Goal: Information Seeking & Learning: Learn about a topic

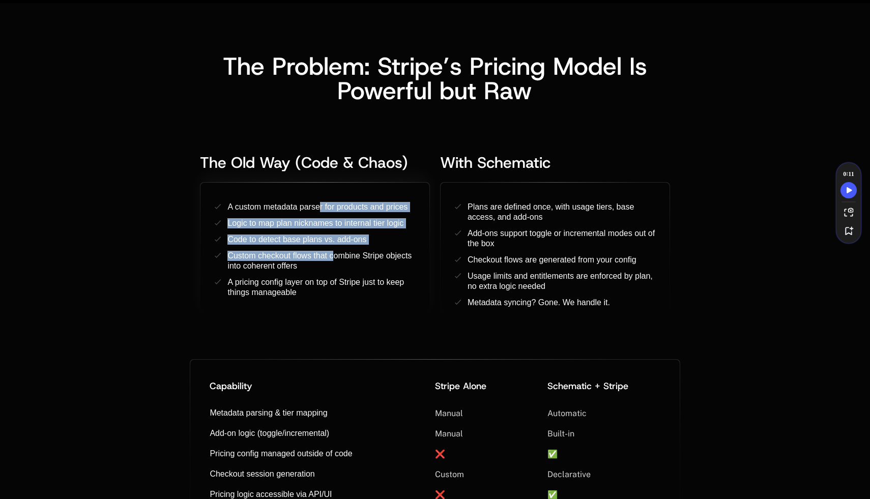
drag, startPoint x: 319, startPoint y: 211, endPoint x: 332, endPoint y: 256, distance: 47.2
click at [332, 256] on ul "A custom metadata parser for products and prices ﻿ ﻿ ﻿ ﻿ Logic to map plan nick…" at bounding box center [315, 250] width 201 height 96
click at [332, 256] on span "Custom checkout flows that combine Stripe objects into coherent offers" at bounding box center [321, 260] width 186 height 19
drag, startPoint x: 265, startPoint y: 203, endPoint x: 316, endPoint y: 278, distance: 90.5
click at [316, 278] on ul "A custom metadata parser for products and prices ﻿ ﻿ ﻿ ﻿ Logic to map plan nick…" at bounding box center [315, 250] width 201 height 96
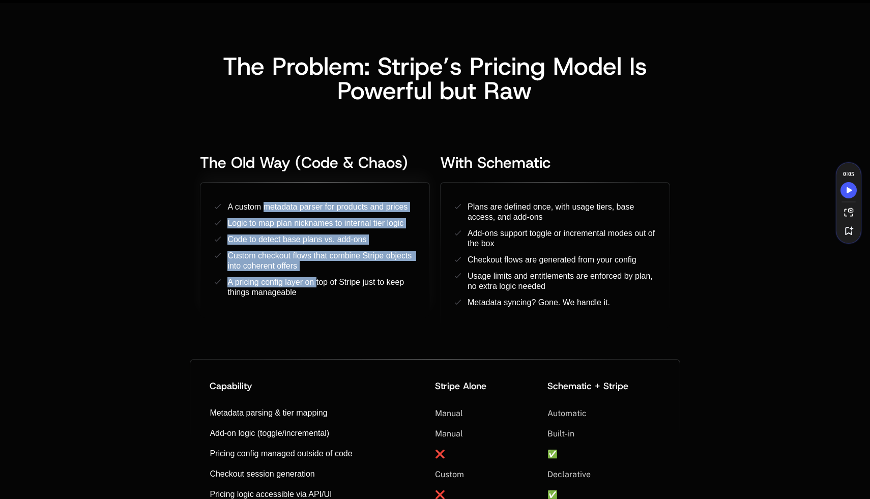
click at [316, 278] on span "A pricing config layer on top of Stripe just to keep things manageable" at bounding box center [317, 287] width 179 height 19
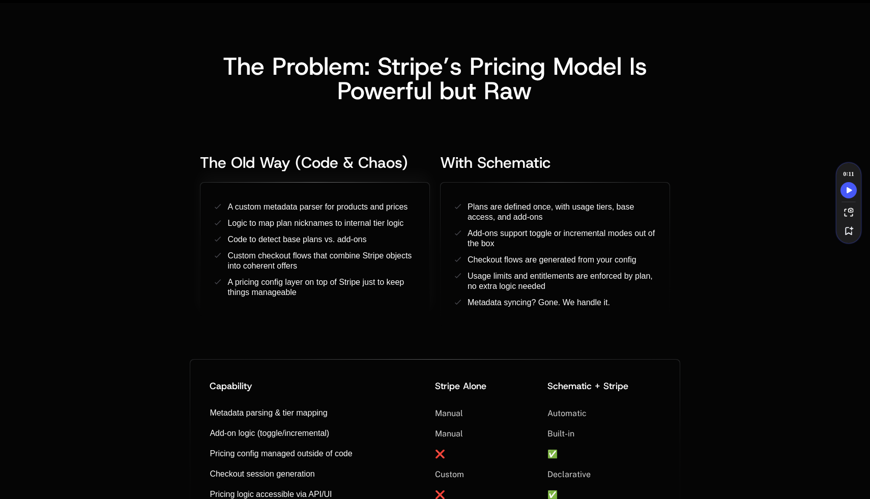
click at [260, 254] on span "Custom checkout flows that combine Stripe objects into coherent offers" at bounding box center [321, 260] width 186 height 19
click at [255, 285] on span "A pricing config layer on top of Stripe just to keep things manageable" at bounding box center [317, 287] width 179 height 19
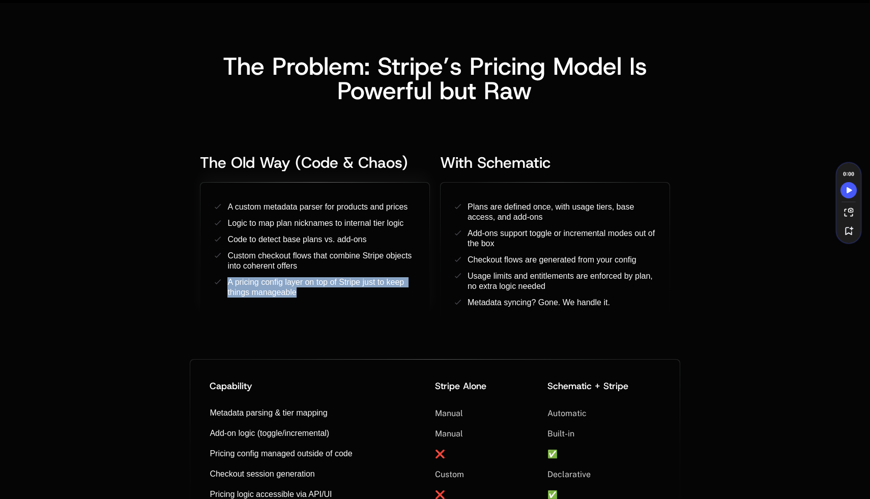
click at [255, 285] on span "A pricing config layer on top of Stripe just to keep things manageable" at bounding box center [317, 287] width 179 height 19
click at [488, 267] on ul "Plans are defined once, with usage tiers, base access, and add-ons ﻿ ﻿ ﻿ ﻿ Add-…" at bounding box center [555, 255] width 201 height 106
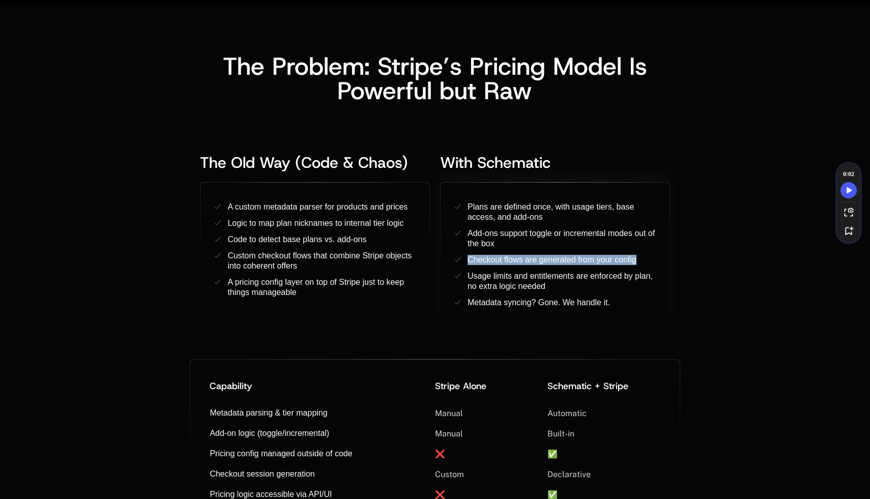
click at [488, 267] on ul "Plans are defined once, with usage tiers, base access, and add-ons ﻿ ﻿ ﻿ ﻿ Add-…" at bounding box center [555, 255] width 201 height 106
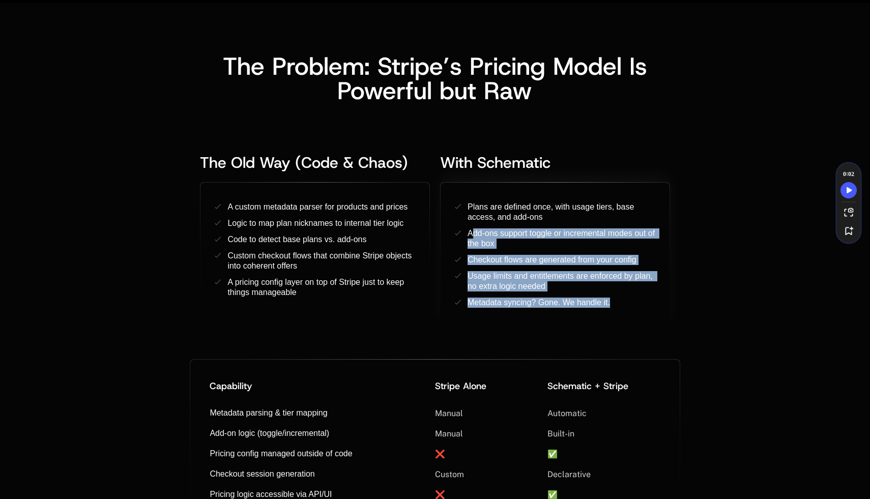
drag, startPoint x: 473, startPoint y: 233, endPoint x: 587, endPoint y: 310, distance: 137.8
click at [587, 310] on div "Plans are defined once, with usage tiers, base access, and add-ons ﻿ ﻿ ﻿ ﻿ Add-…" at bounding box center [555, 256] width 229 height 146
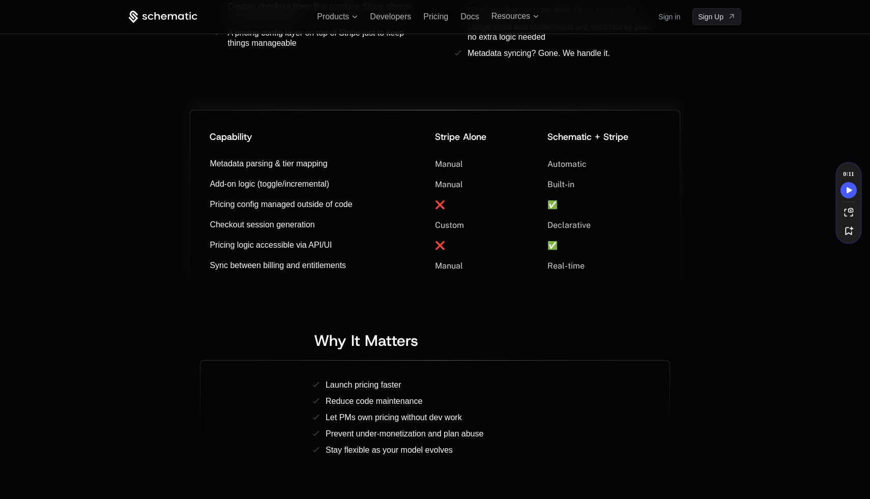
scroll to position [603, 0]
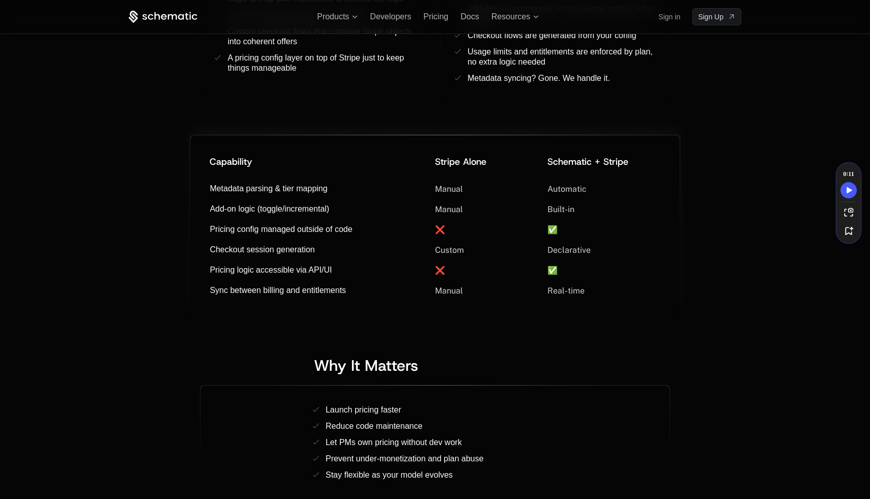
click at [675, 261] on div "Capability Stripe Alone ﻿ ﻿ Schematic + Stripe Metadata parsing & tier mapping …" at bounding box center [434, 225] width 489 height 180
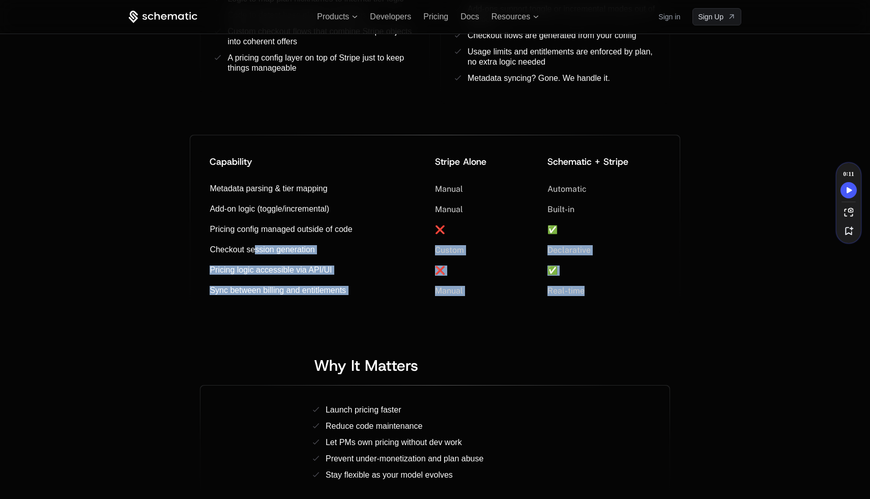
drag, startPoint x: 254, startPoint y: 246, endPoint x: 290, endPoint y: 320, distance: 82.4
click at [290, 320] on div "Capability Stripe Alone ﻿ ﻿ Schematic + Stripe Metadata parsing & tier mapping …" at bounding box center [435, 313] width 613 height 397
click at [290, 320] on div "Why It Matters ﻿ ﻿ Launch pricing faster ﻿ ﻿ Reduce code maintenance ﻿ Let PMs …" at bounding box center [435, 413] width 613 height 195
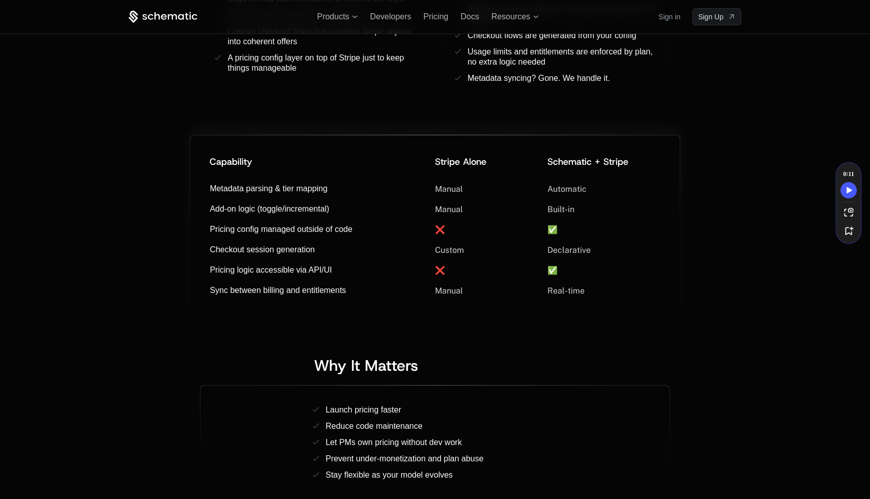
click at [285, 290] on span "Sync between billing and entitlements" at bounding box center [278, 290] width 136 height 9
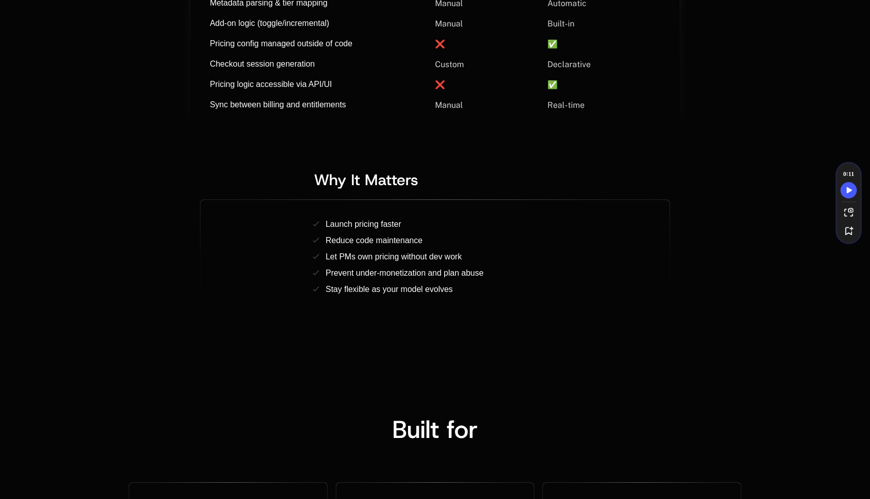
scroll to position [810, 0]
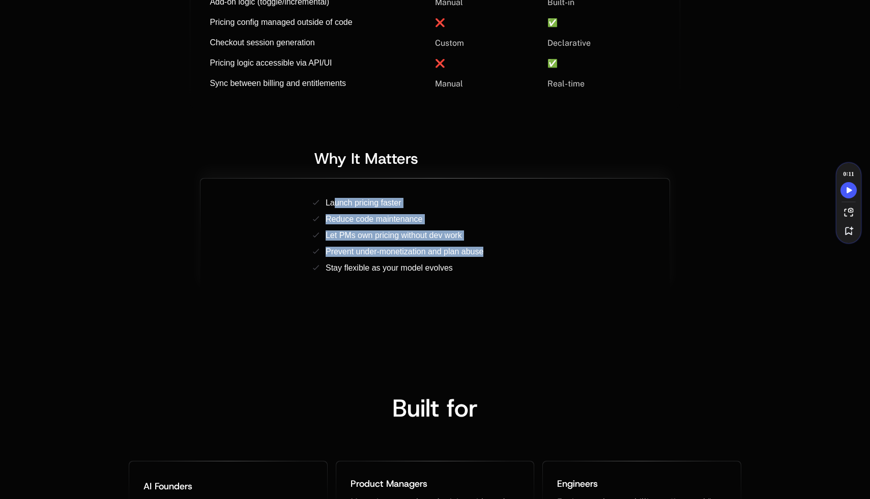
drag, startPoint x: 336, startPoint y: 210, endPoint x: 357, endPoint y: 263, distance: 56.7
click at [357, 263] on ul "Launch pricing faster ﻿ ﻿ Reduce code maintenance ﻿ Let PMs own pricing without…" at bounding box center [435, 235] width 244 height 75
click at [357, 263] on div "Stay flexible as your model evolves" at bounding box center [389, 268] width 127 height 10
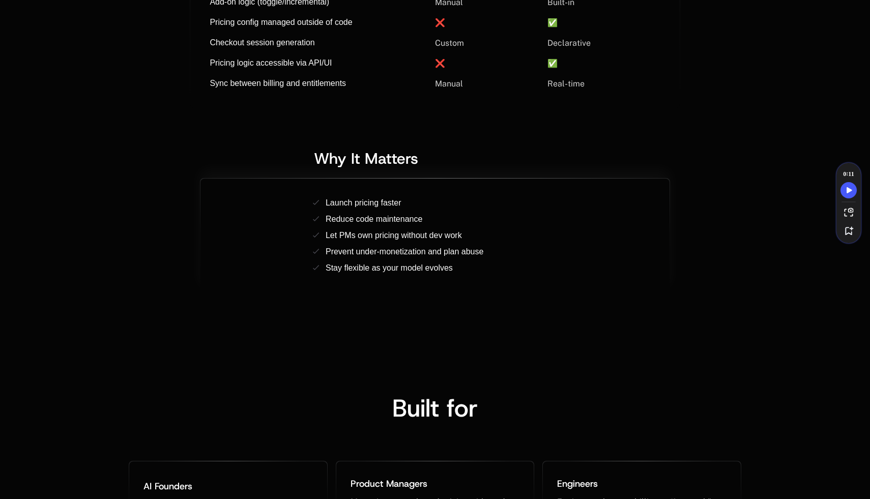
click at [340, 244] on ul "Launch pricing faster ﻿ ﻿ Reduce code maintenance ﻿ Let PMs own pricing without…" at bounding box center [435, 235] width 244 height 75
click at [338, 236] on span "Let PMs own pricing without dev work" at bounding box center [394, 235] width 136 height 9
click at [335, 200] on span "Launch pricing faster" at bounding box center [364, 202] width 76 height 9
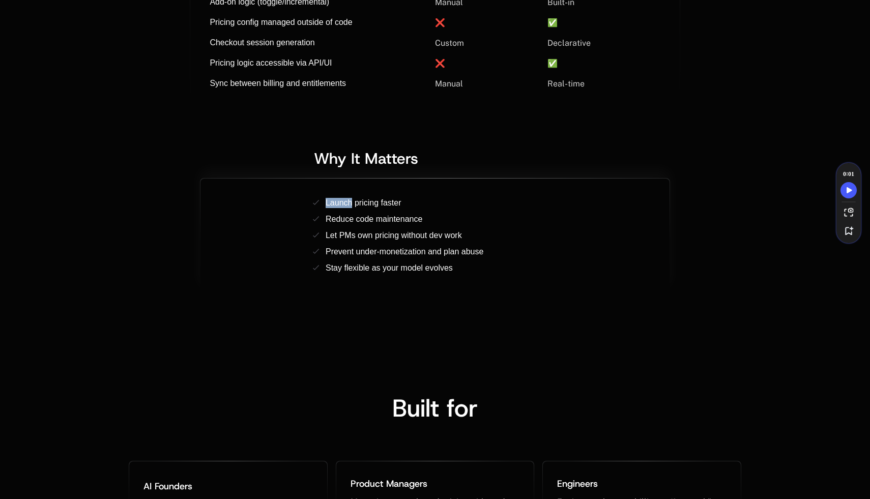
click at [335, 200] on span "Launch pricing faster" at bounding box center [364, 202] width 76 height 9
click at [337, 216] on span "Reduce code maintenance" at bounding box center [374, 219] width 97 height 9
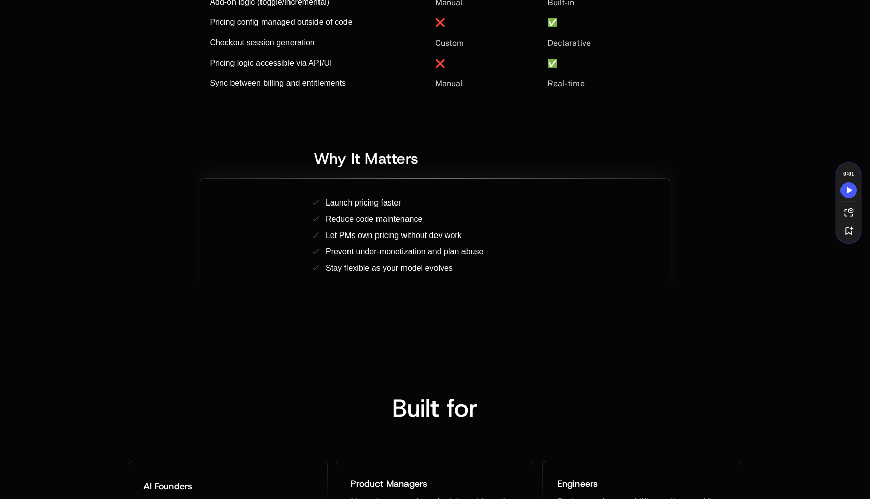
click at [339, 235] on span "Let PMs own pricing without dev work" at bounding box center [394, 235] width 136 height 9
click at [352, 259] on ul "Launch pricing faster ﻿ ﻿ Reduce code maintenance ﻿ Let PMs own pricing without…" at bounding box center [435, 235] width 244 height 75
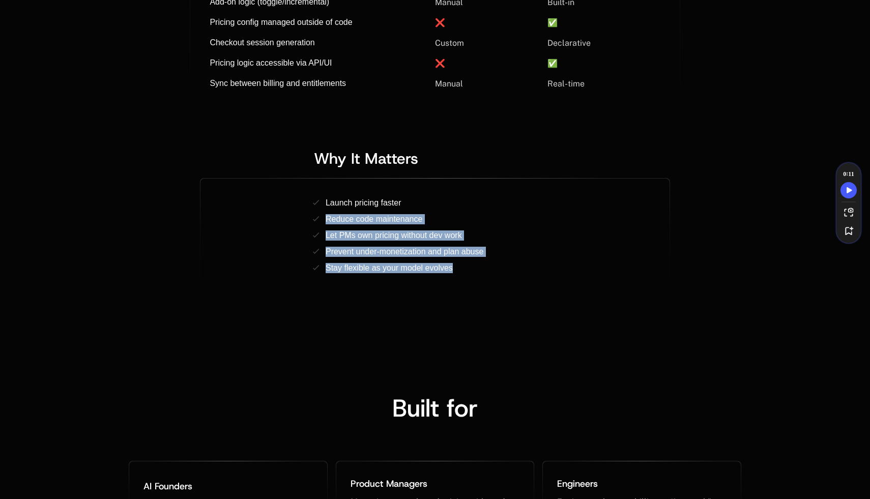
drag, startPoint x: 337, startPoint y: 211, endPoint x: 362, endPoint y: 299, distance: 91.2
click at [362, 299] on div "Why It Matters ﻿ ﻿ Launch pricing faster ﻿ ﻿ Reduce code maintenance ﻿ Let PMs …" at bounding box center [435, 222] width 480 height 155
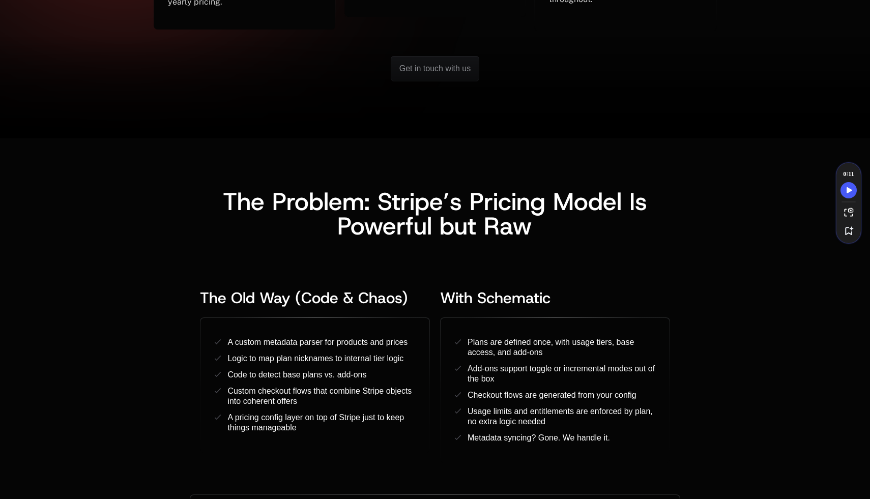
scroll to position [0, 0]
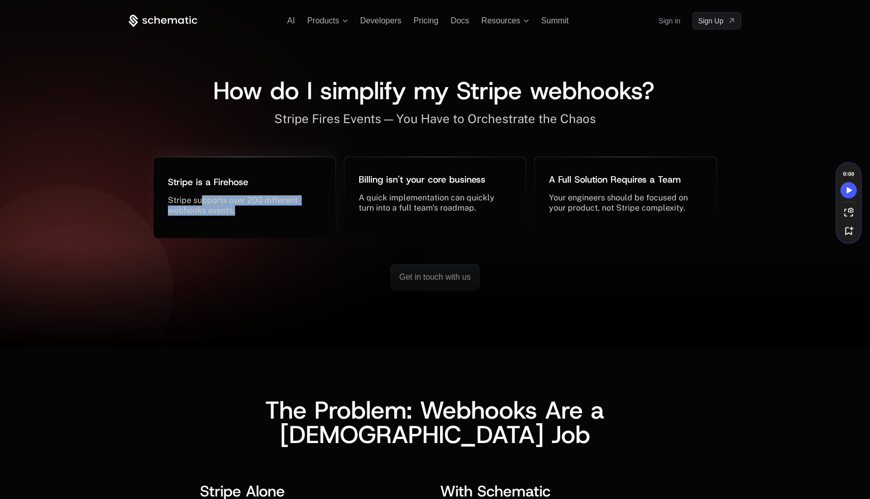
drag, startPoint x: 204, startPoint y: 203, endPoint x: 244, endPoint y: 210, distance: 40.4
click at [244, 210] on div "Stripe supports over 200 different webhooks events. ﻿" at bounding box center [237, 205] width 138 height 20
drag, startPoint x: 374, startPoint y: 202, endPoint x: 445, endPoint y: 202, distance: 71.3
click at [445, 202] on span "A quick implementation can quickly turn into a full team's roadmap." at bounding box center [428, 203] width 138 height 20
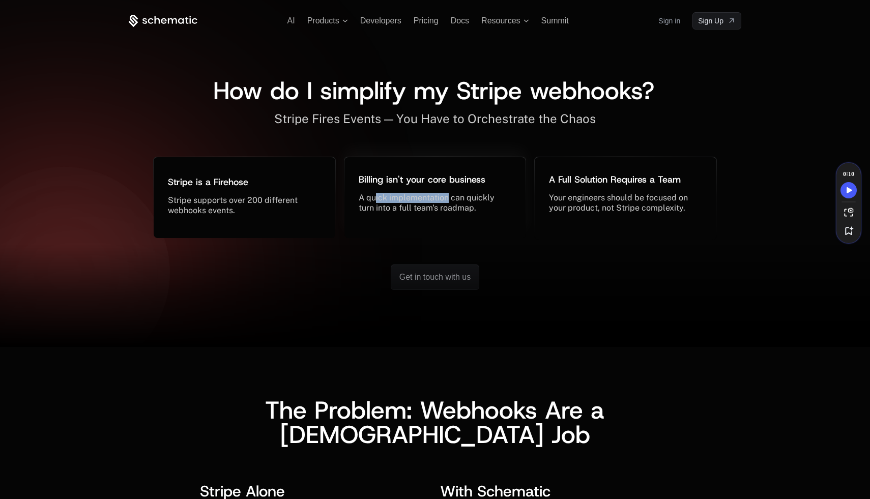
click at [445, 202] on span "A quick implementation can quickly turn into a full team's roadmap." at bounding box center [428, 203] width 138 height 20
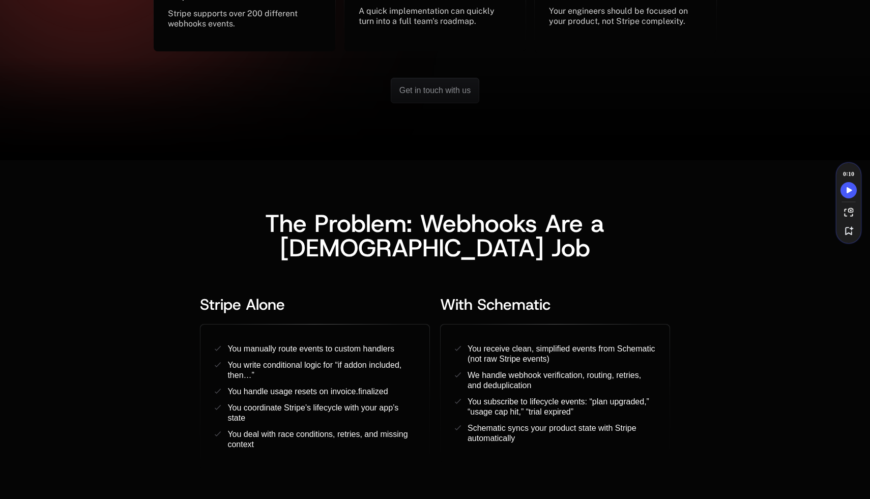
scroll to position [243, 0]
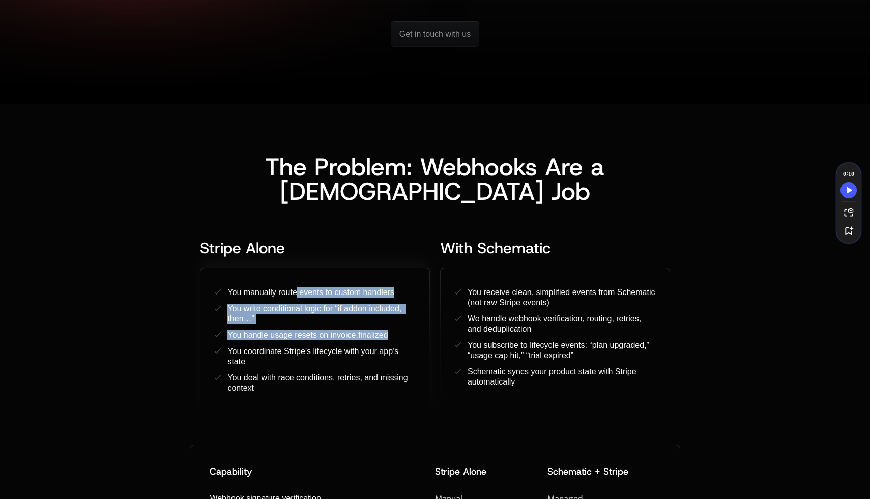
drag, startPoint x: 295, startPoint y: 293, endPoint x: 345, endPoint y: 343, distance: 71.3
click at [345, 343] on ul "You manually route events to custom handlers ﻿ ﻿ ﻿ ﻿ You write conditional logi…" at bounding box center [315, 341] width 201 height 106
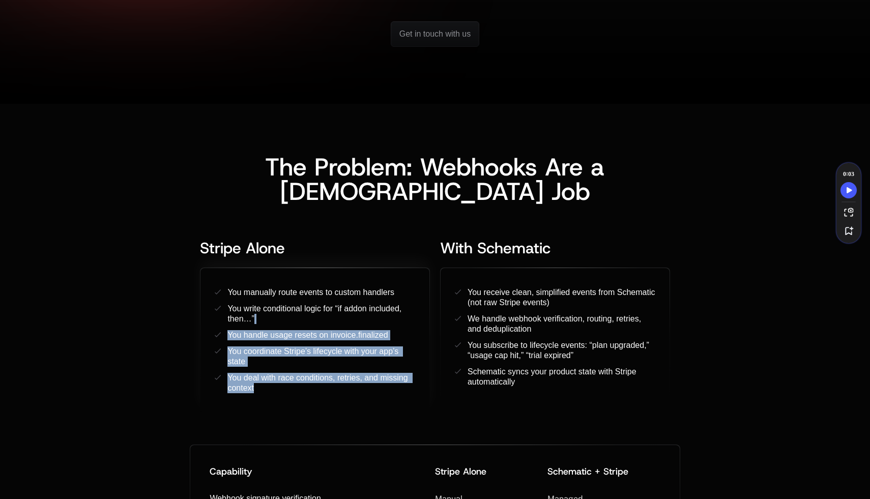
drag, startPoint x: 323, startPoint y: 402, endPoint x: 268, endPoint y: 323, distance: 96.1
click at [268, 323] on div "You manually route events to custom handlers ﻿ ﻿ ﻿ ﻿ You write conditional logi…" at bounding box center [315, 341] width 229 height 146
click at [268, 323] on div "You write conditional logic for “if addon included, then…” ﻿ ﻿ ﻿ ﻿" at bounding box center [322, 314] width 188 height 20
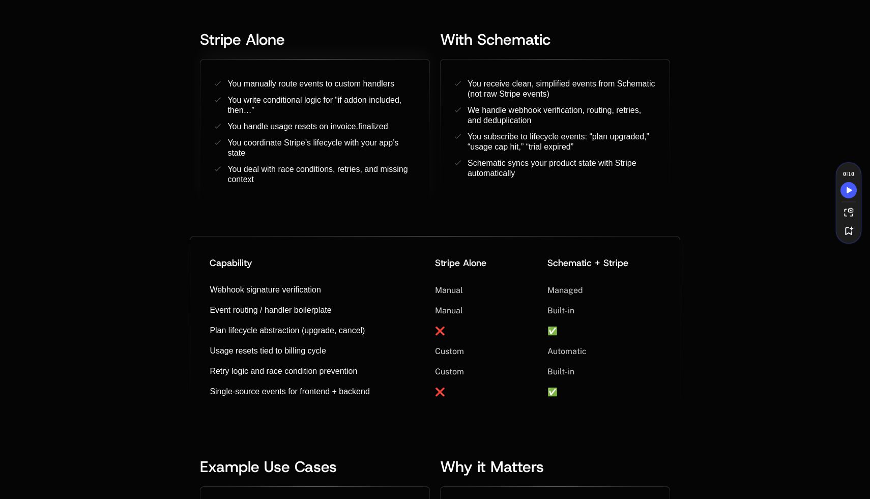
scroll to position [586, 0]
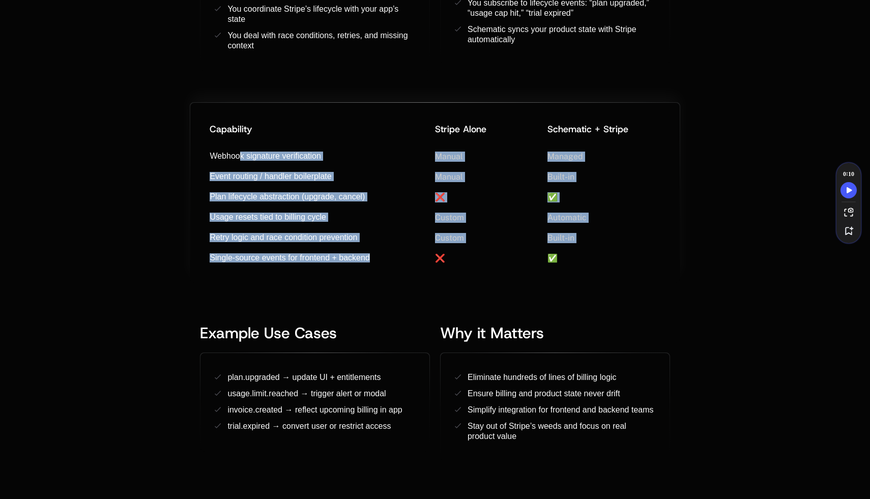
drag, startPoint x: 240, startPoint y: 154, endPoint x: 340, endPoint y: 266, distance: 150.3
click at [340, 266] on div "Capability Stripe Alone ﻿ ﻿ Schematic + Stripe Webhook signature verification ﻿…" at bounding box center [434, 193] width 489 height 180
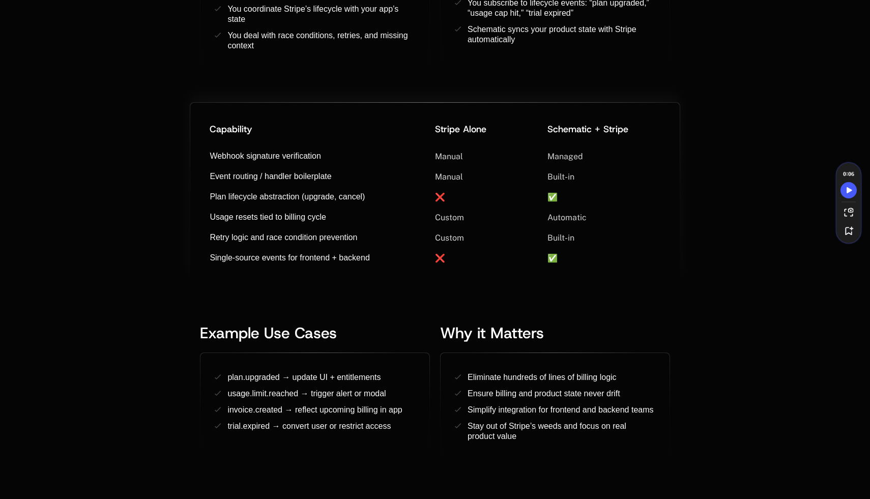
click at [340, 266] on div "Single-source events for frontend + backend ﻿ ﻿ ﻿ ❌ ✅" at bounding box center [435, 258] width 461 height 20
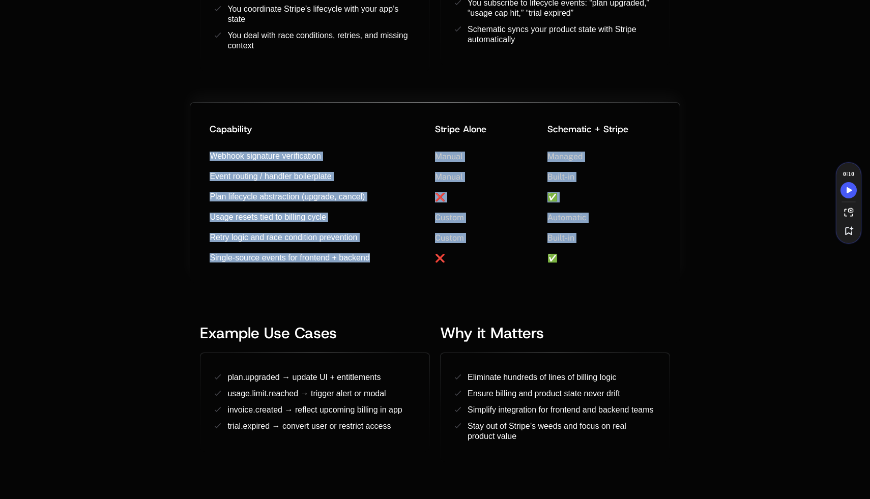
drag, startPoint x: 393, startPoint y: 267, endPoint x: 195, endPoint y: 149, distance: 230.1
click at [195, 149] on div "Capability Stripe Alone ﻿ ﻿ Schematic + Stripe Webhook signature verification ﻿…" at bounding box center [434, 193] width 489 height 180
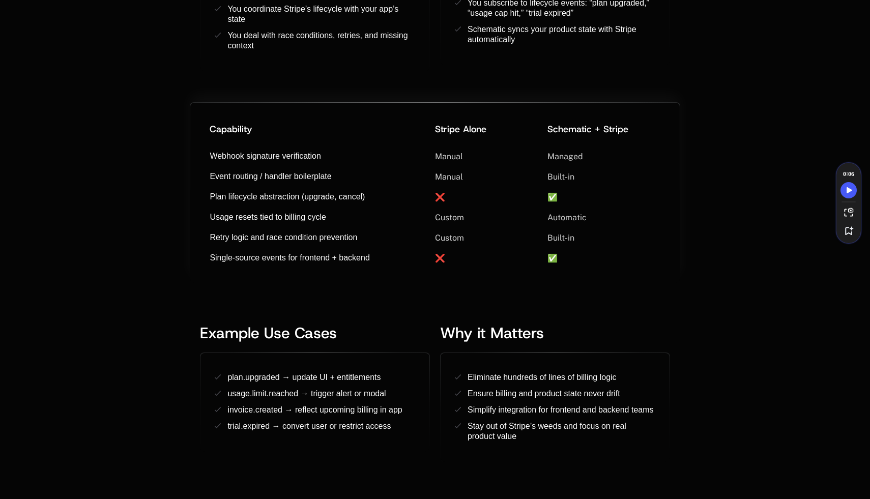
click at [387, 178] on div "Event routing / handler boilerplate ﻿ ﻿ ﻿" at bounding box center [315, 176] width 211 height 9
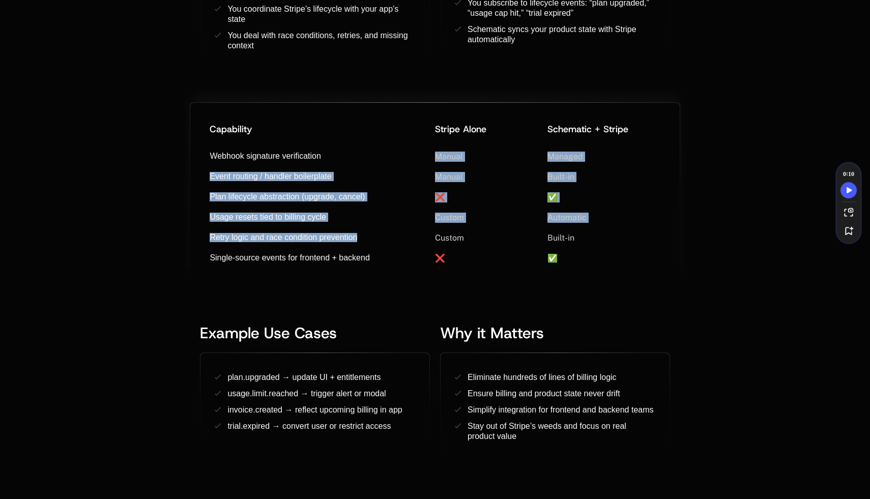
drag, startPoint x: 316, startPoint y: 165, endPoint x: 318, endPoint y: 247, distance: 82.0
click at [318, 247] on div "Capability Stripe Alone ﻿ ﻿ Schematic + Stripe Webhook signature verification ﻿…" at bounding box center [434, 193] width 489 height 180
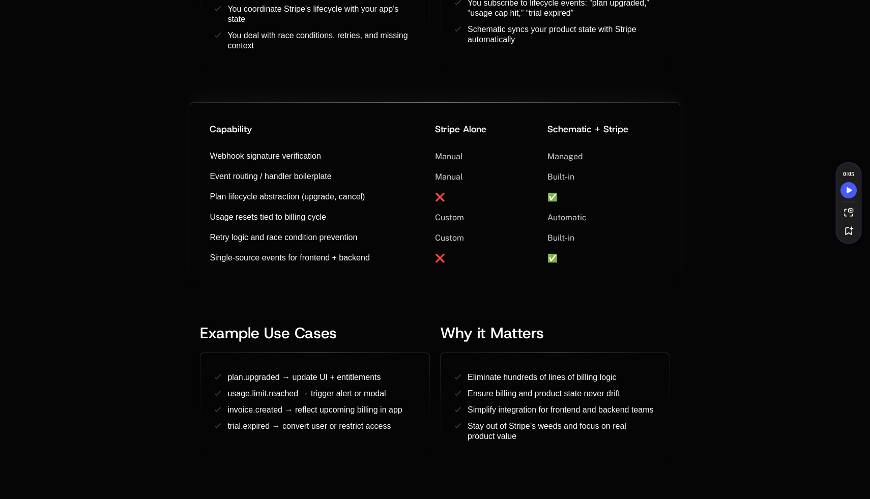
click at [318, 247] on div "Retry logic and race condition prevention ﻿ ﻿ ﻿ Custom Built-in" at bounding box center [435, 238] width 461 height 20
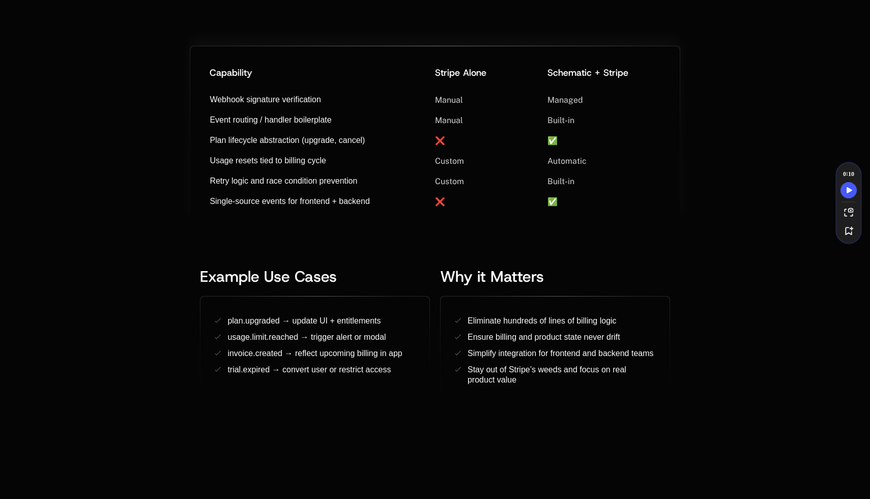
scroll to position [645, 0]
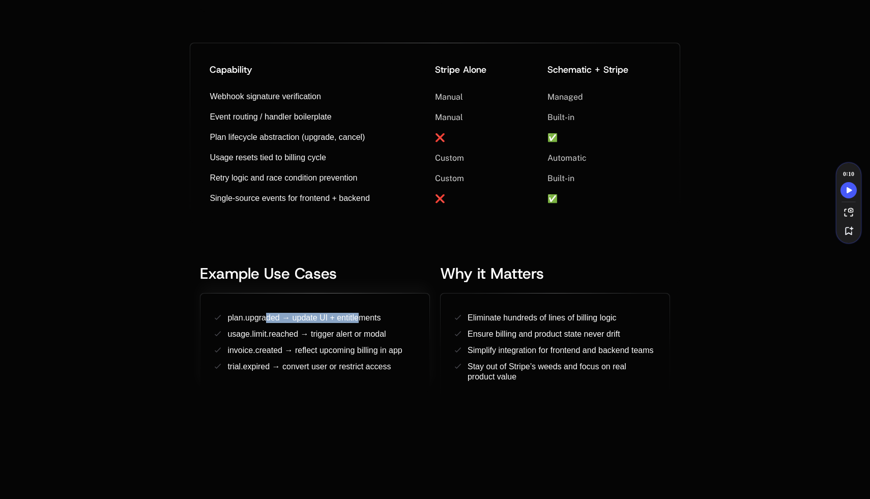
drag, startPoint x: 267, startPoint y: 314, endPoint x: 357, endPoint y: 322, distance: 90.0
click at [357, 322] on span "plan.upgraded → update UI + entitlements" at bounding box center [304, 318] width 153 height 9
drag, startPoint x: 313, startPoint y: 335, endPoint x: 357, endPoint y: 337, distance: 44.8
click at [357, 337] on span "usage.limit.reached → trigger alert or modal" at bounding box center [307, 334] width 158 height 9
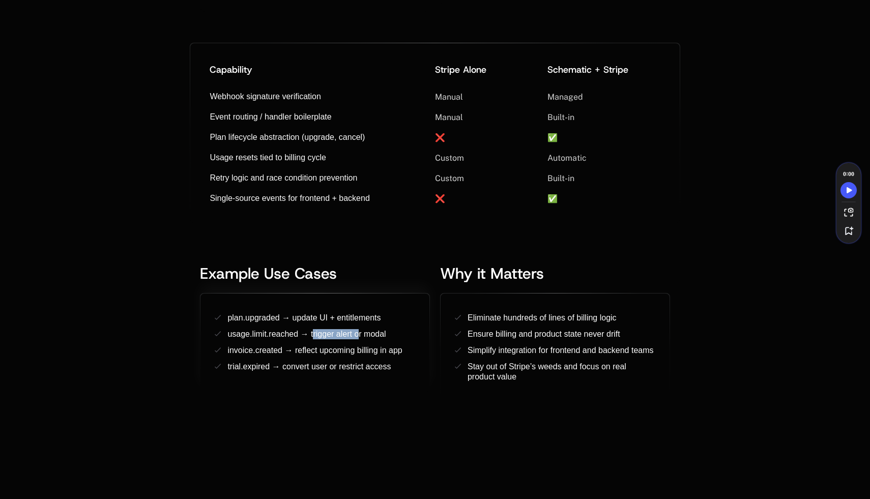
click at [357, 337] on span "usage.limit.reached → trigger alert or modal" at bounding box center [307, 334] width 158 height 9
drag, startPoint x: 245, startPoint y: 367, endPoint x: 339, endPoint y: 376, distance: 95.1
click at [339, 376] on div "plan.upgraded → update UI + entitlements ﻿ ﻿ ﻿ ﻿ usage.limit.reached → trigger …" at bounding box center [315, 343] width 229 height 99
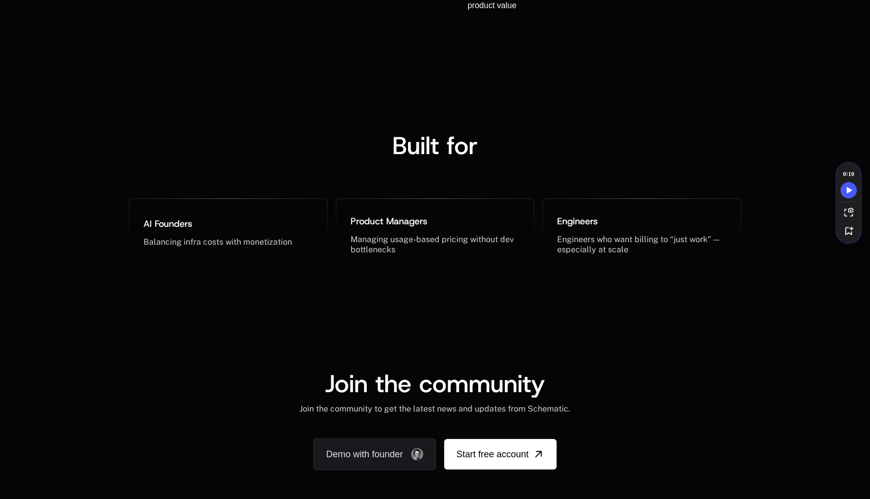
scroll to position [1037, 0]
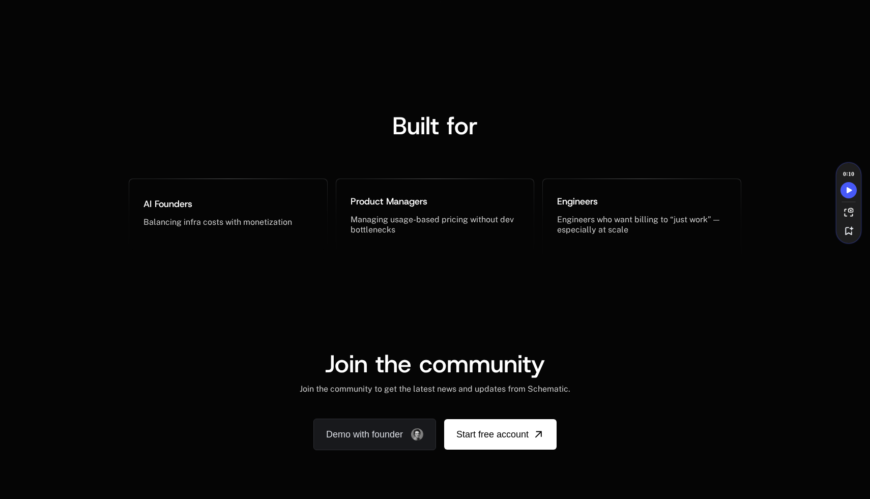
click at [56, 296] on div "Built for ﻿ AI Founders ﻿ Balancing infra costs with monetization ﻿ ﻿ ﻿ ﻿ Produ…" at bounding box center [435, 183] width 870 height 240
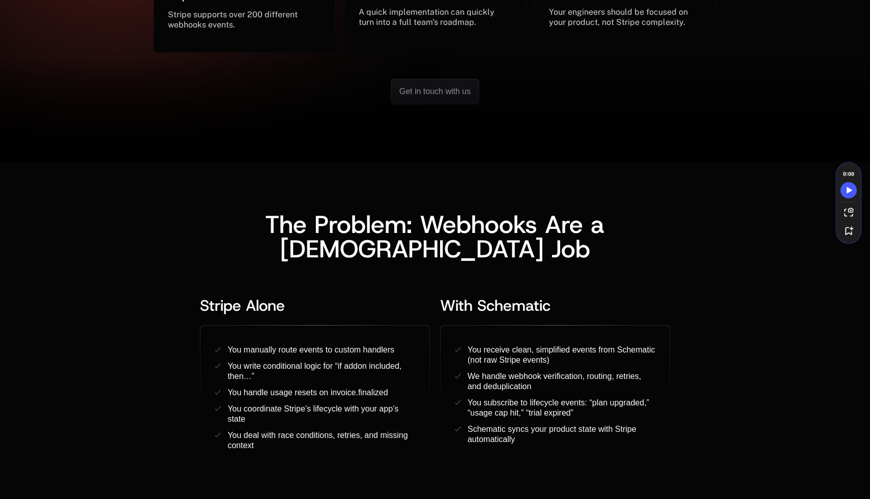
scroll to position [200, 0]
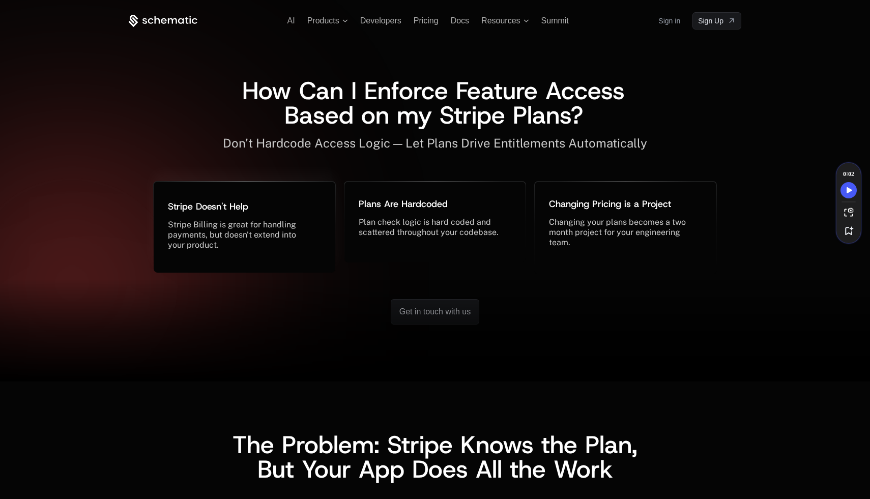
click at [182, 241] on span "Stripe Billing is great for handling payments, but doesn't extend into your pro…" at bounding box center [233, 235] width 130 height 30
click at [115, 239] on div at bounding box center [57, 303] width 212 height 212
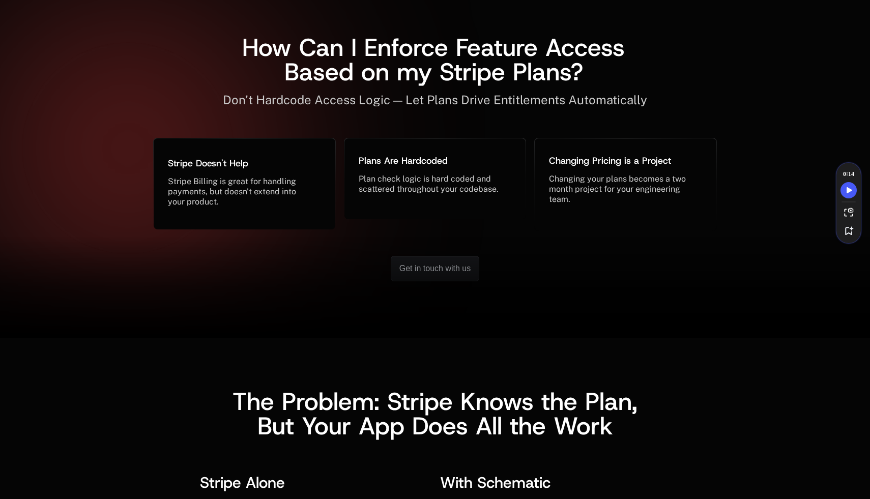
scroll to position [44, 0]
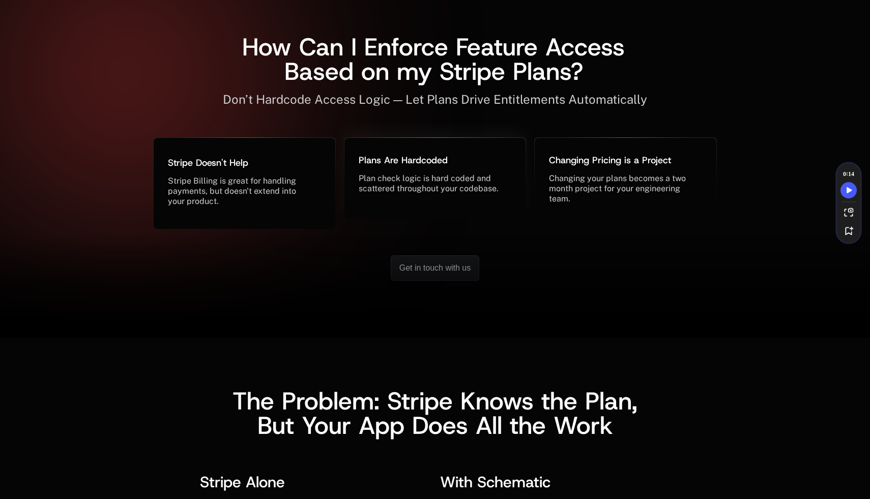
click at [441, 187] on span "Plan check logic is hard coded and scattered throughout your codebase." at bounding box center [429, 184] width 140 height 20
click at [601, 183] on div "Changing your plans becomes a two month project for your engineering team. ﻿" at bounding box center [625, 189] width 153 height 31
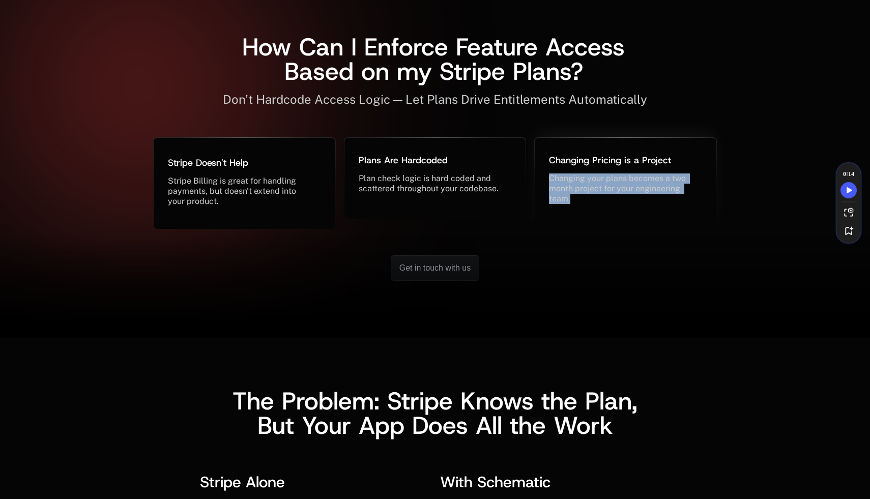
click at [601, 183] on div "Changing your plans becomes a two month project for your engineering team. ﻿" at bounding box center [625, 189] width 153 height 31
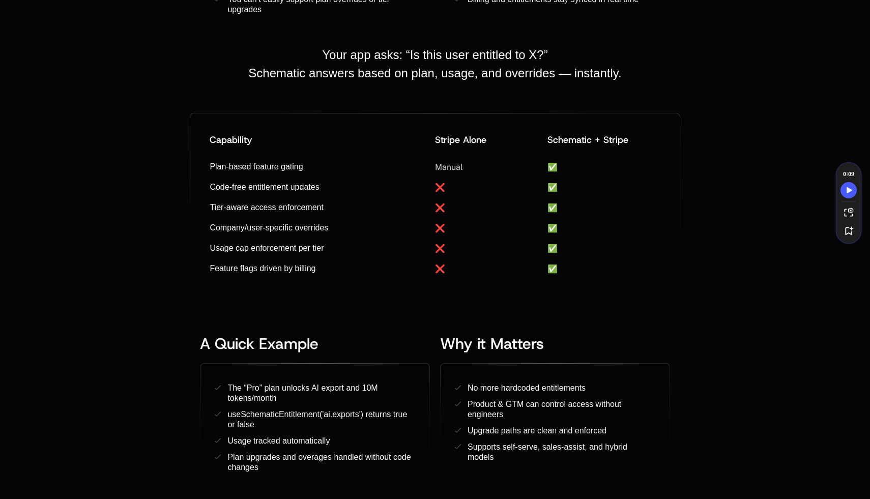
scroll to position [691, 0]
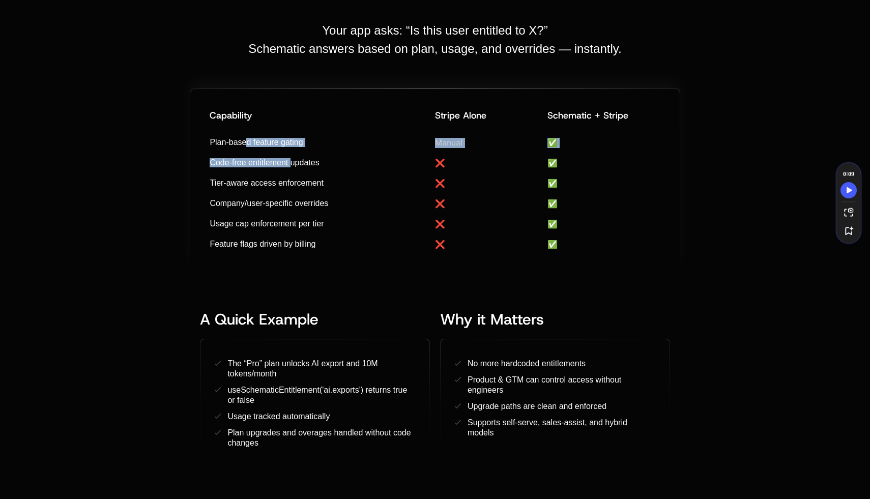
drag, startPoint x: 247, startPoint y: 140, endPoint x: 290, endPoint y: 162, distance: 47.3
click at [290, 162] on div "Capability Stripe Alone ﻿ ﻿ Schematic + Stripe Plan-based feature gating ﻿ ﻿ ﻿ …" at bounding box center [434, 179] width 489 height 180
click at [290, 162] on span "Code-free entitlement updates" at bounding box center [264, 162] width 109 height 9
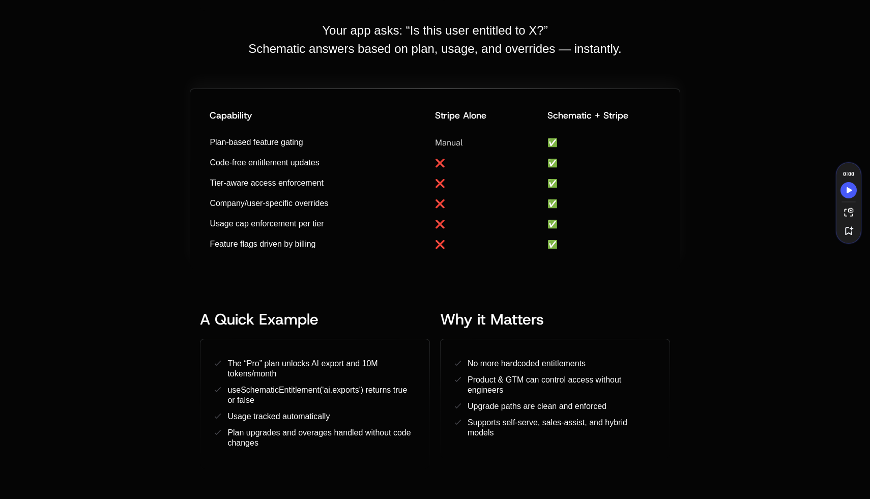
click at [255, 179] on span "Tier-aware access enforcement" at bounding box center [267, 183] width 114 height 9
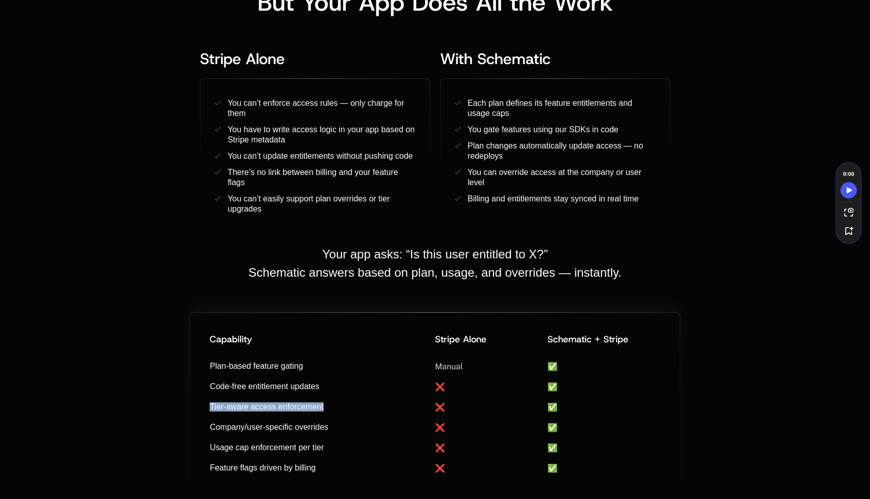
scroll to position [467, 0]
click at [247, 156] on span "You can’t update entitlements without pushing code" at bounding box center [320, 156] width 185 height 9
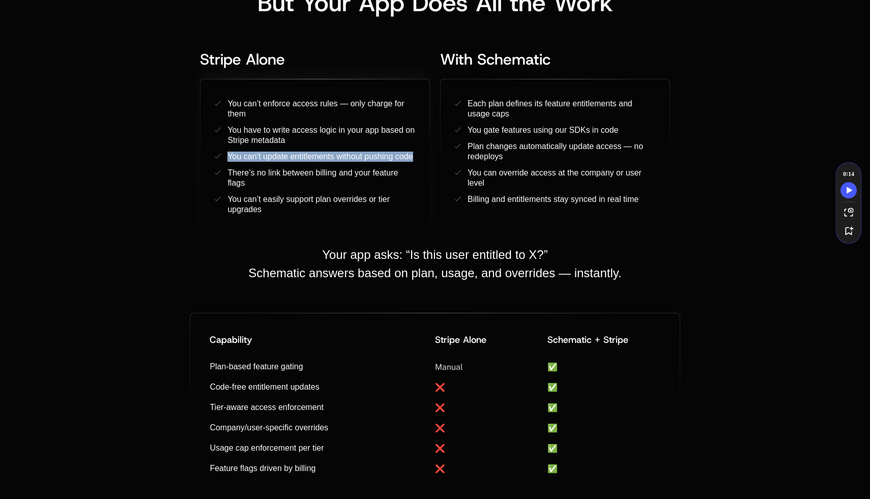
click at [247, 156] on span "You can’t update entitlements without pushing code" at bounding box center [320, 156] width 185 height 9
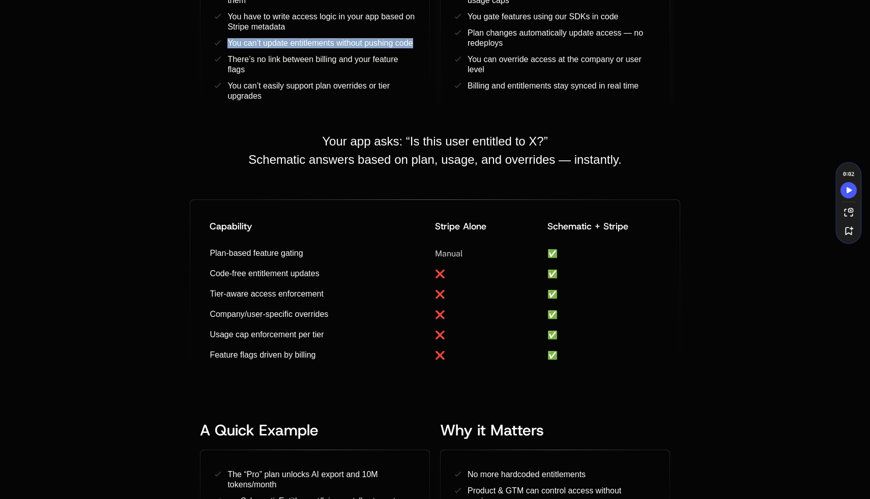
scroll to position [669, 0]
